Goal: Information Seeking & Learning: Understand process/instructions

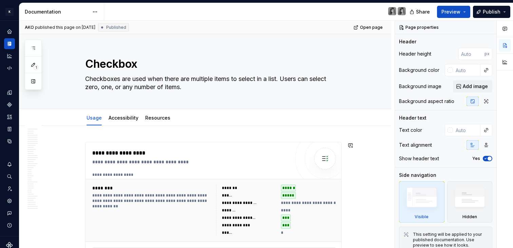
scroll to position [134, 0]
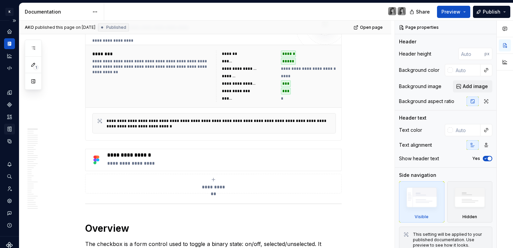
click at [9, 130] on icon "Storybook stories" at bounding box center [9, 129] width 3 height 4
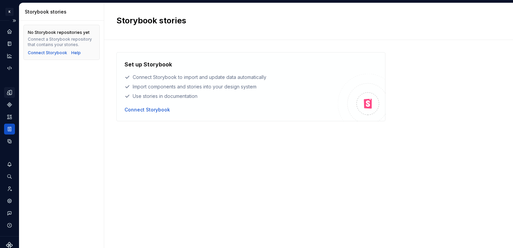
click at [11, 96] on div "Design tokens" at bounding box center [9, 92] width 11 height 11
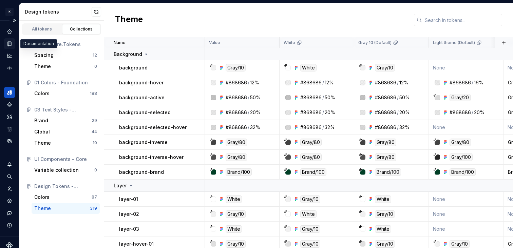
click at [12, 42] on icon "Documentation" at bounding box center [9, 44] width 6 height 6
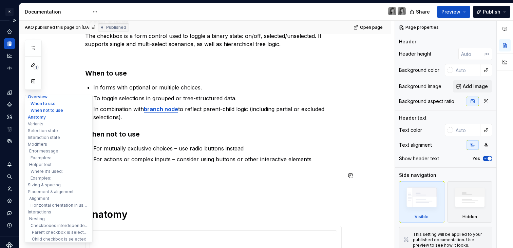
scroll to position [86, 0]
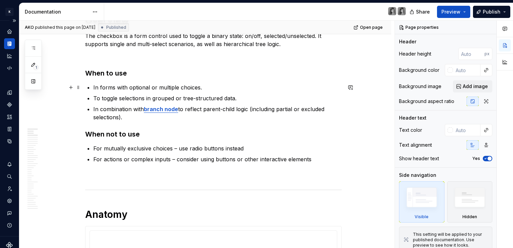
click at [182, 89] on p "In forms with optional or multiple choices." at bounding box center [217, 87] width 248 height 8
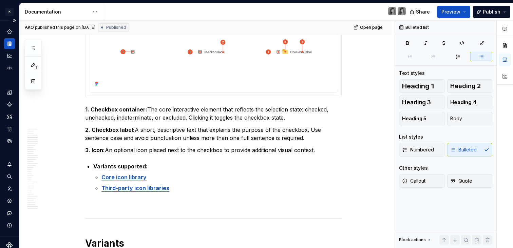
scroll to position [578, 0]
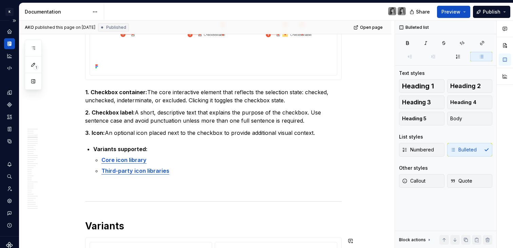
type textarea "*"
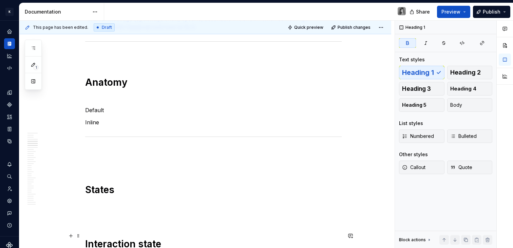
scroll to position [860, 0]
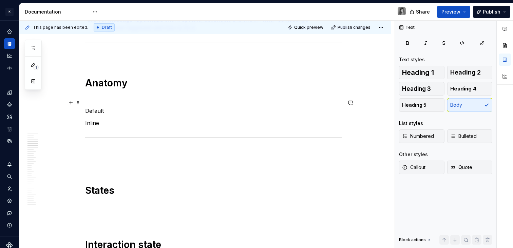
click at [118, 107] on p "Default" at bounding box center [213, 111] width 256 height 8
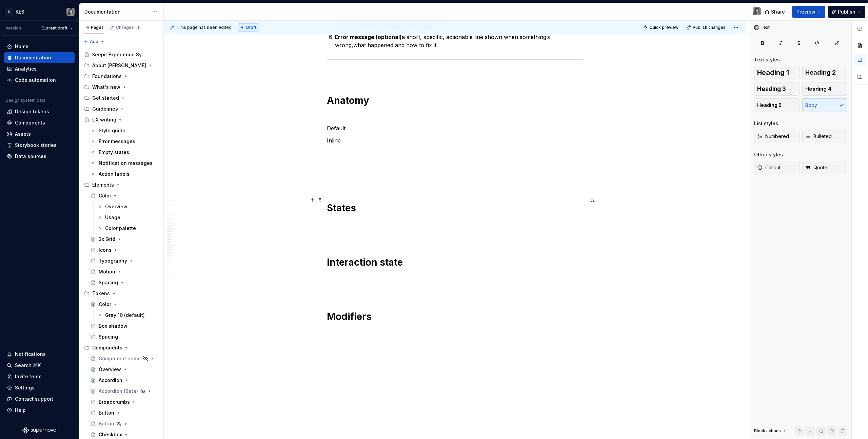
scroll to position [833, 0]
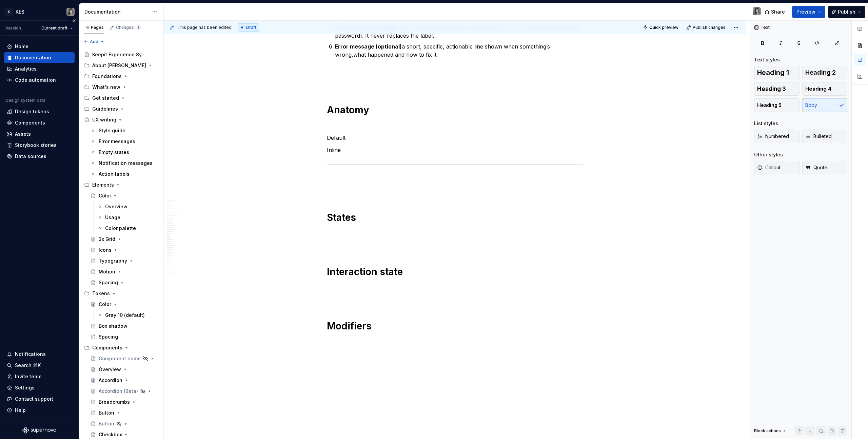
type textarea "*"
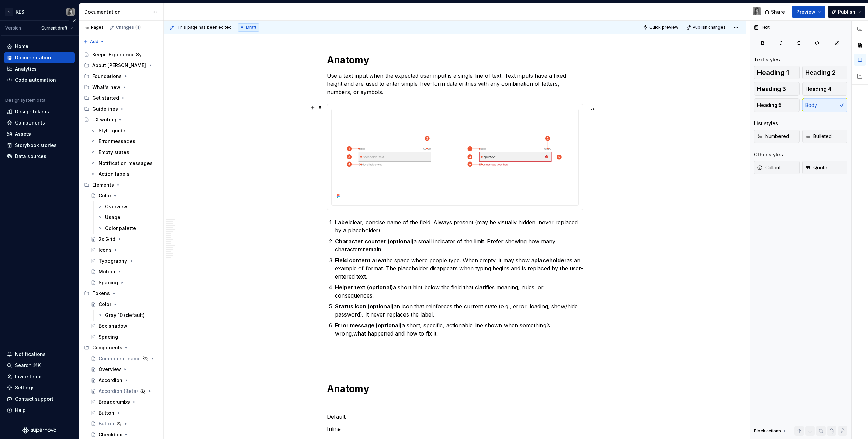
scroll to position [469, 0]
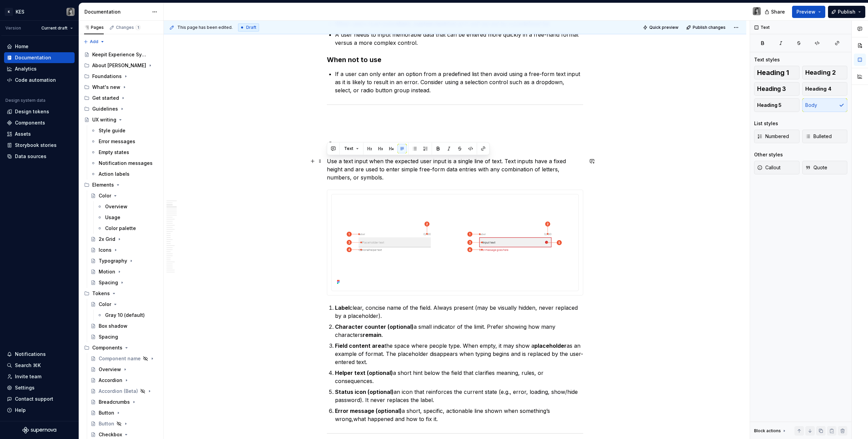
drag, startPoint x: 384, startPoint y: 178, endPoint x: 348, endPoint y: 171, distance: 37.1
click at [328, 161] on p "Use a text input when the expected user input is a single line of text. Text in…" at bounding box center [455, 169] width 256 height 24
click at [348, 171] on p "Use a text input when the expected user input is a single line of text. Text in…" at bounding box center [455, 169] width 256 height 24
drag, startPoint x: 383, startPoint y: 178, endPoint x: 313, endPoint y: 162, distance: 71.7
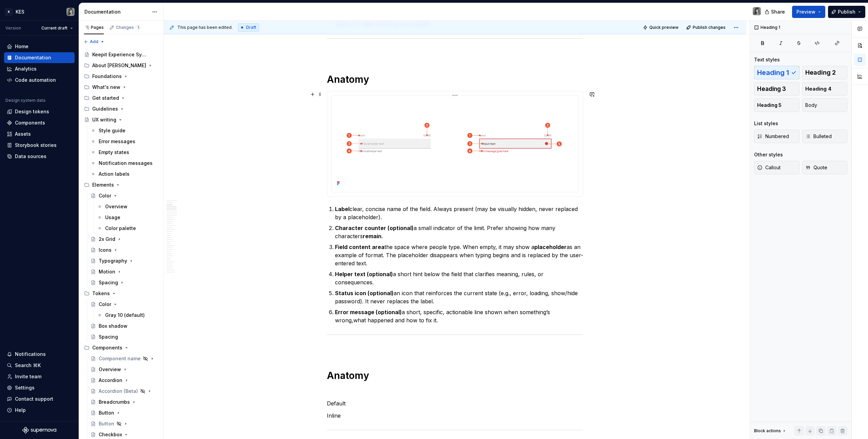
scroll to position [541, 0]
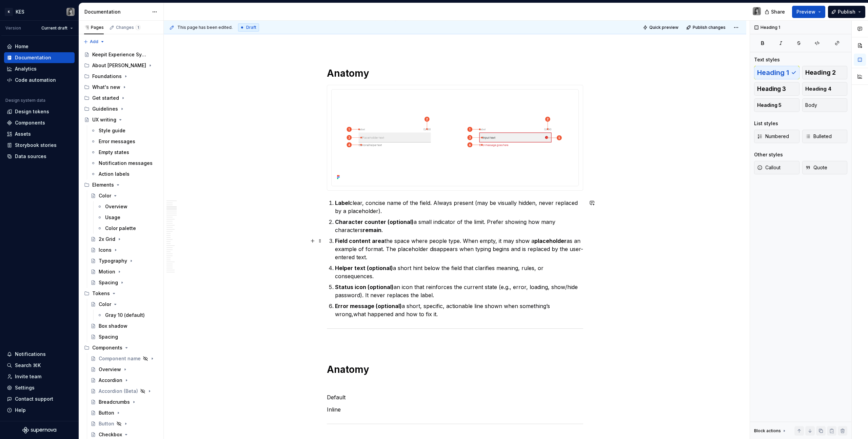
click at [374, 241] on strong "Field content area" at bounding box center [360, 240] width 50 height 7
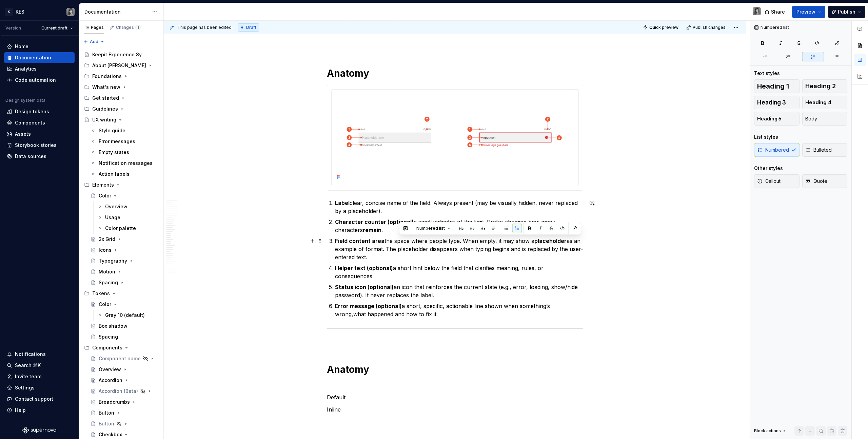
drag, startPoint x: 415, startPoint y: 243, endPoint x: 434, endPoint y: 253, distance: 21.8
click at [434, 248] on p "Field content area the space where people type. When empty, it may show a place…" at bounding box center [459, 249] width 248 height 24
drag, startPoint x: 451, startPoint y: 255, endPoint x: 441, endPoint y: 244, distance: 14.2
click at [441, 244] on p "Field content area the space where people type. When empty, it may show a place…" at bounding box center [459, 249] width 248 height 24
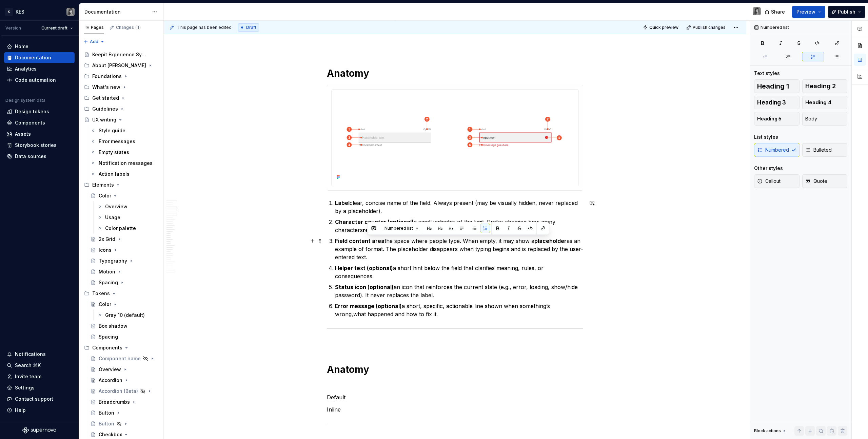
click at [441, 244] on p "Field content area the space where people type. When empty, it may show a place…" at bounding box center [459, 249] width 248 height 24
drag, startPoint x: 366, startPoint y: 257, endPoint x: 569, endPoint y: 251, distance: 203.2
click at [512, 248] on p "Field content area the space where people type. When empty, it may show a place…" at bounding box center [459, 249] width 248 height 24
click at [494, 248] on p "Field content area the space where people type. When empty, it may show a place…" at bounding box center [459, 249] width 248 height 24
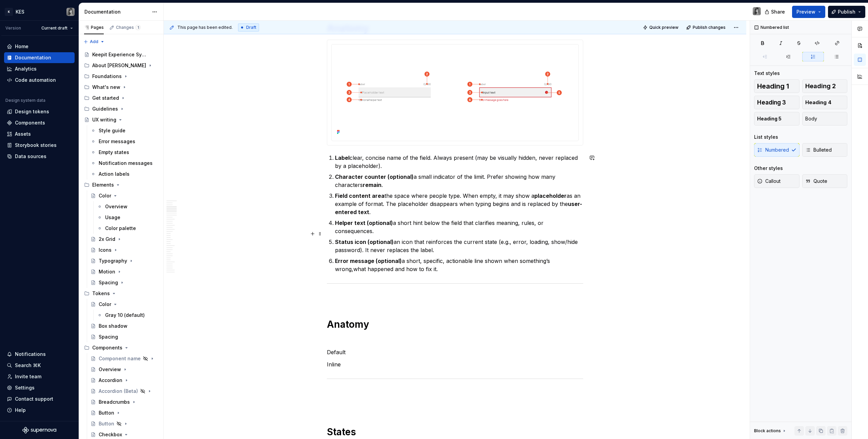
scroll to position [593, 0]
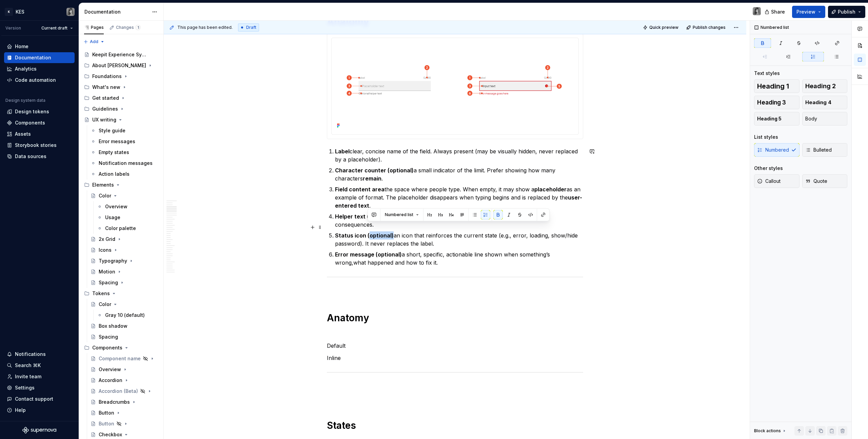
drag, startPoint x: 390, startPoint y: 228, endPoint x: 384, endPoint y: 229, distance: 5.9
click at [368, 232] on strong "Status icon (optional)" at bounding box center [364, 235] width 59 height 7
click at [384, 231] on p "Status icon an icon that reinforces the current state (e.g., error, loading, sh…" at bounding box center [459, 239] width 248 height 16
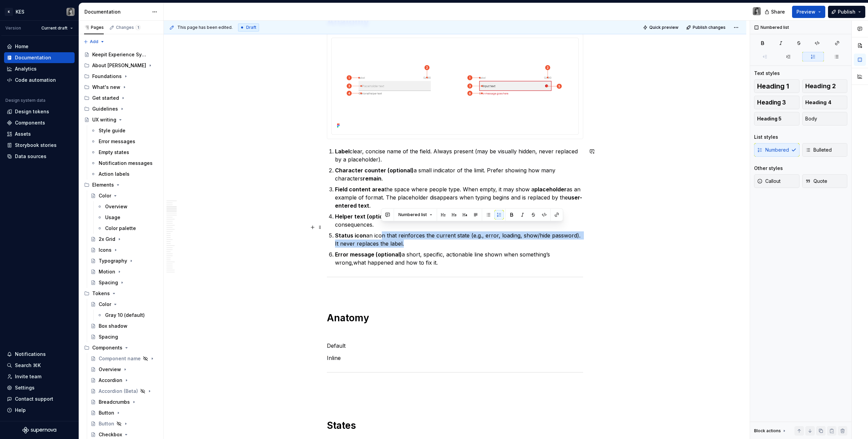
drag, startPoint x: 391, startPoint y: 226, endPoint x: 423, endPoint y: 237, distance: 33.3
click at [423, 237] on p "Status icon an icon that reinforces the current state (e.g., error, loading, sh…" at bounding box center [459, 239] width 248 height 16
click at [422, 237] on p "Status icon an icon that reinforces the current state (e.g., error, loading, sh…" at bounding box center [459, 239] width 248 height 16
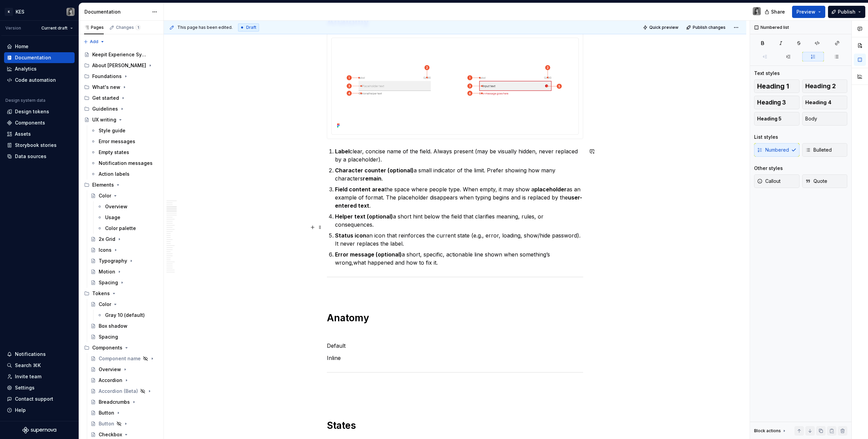
click at [512, 231] on p "Status icon an icon that reinforces the current state (e.g., error, loading, sh…" at bounding box center [459, 239] width 248 height 16
drag, startPoint x: 575, startPoint y: 228, endPoint x: 469, endPoint y: 228, distance: 106.1
click at [469, 231] on p "Status icon an icon that reinforces the current state (e.g., error, loading, sh…" at bounding box center [459, 239] width 248 height 16
click at [489, 236] on p "Status icon an icon that reinforces the current state (e.g., error, loading, sh…" at bounding box center [459, 239] width 248 height 16
drag, startPoint x: 364, startPoint y: 260, endPoint x: 354, endPoint y: 289, distance: 31.4
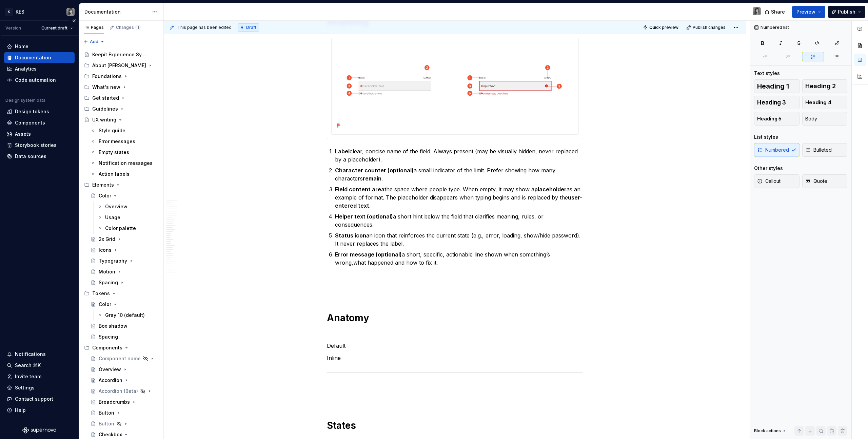
type textarea "*"
